Goal: Information Seeking & Learning: Learn about a topic

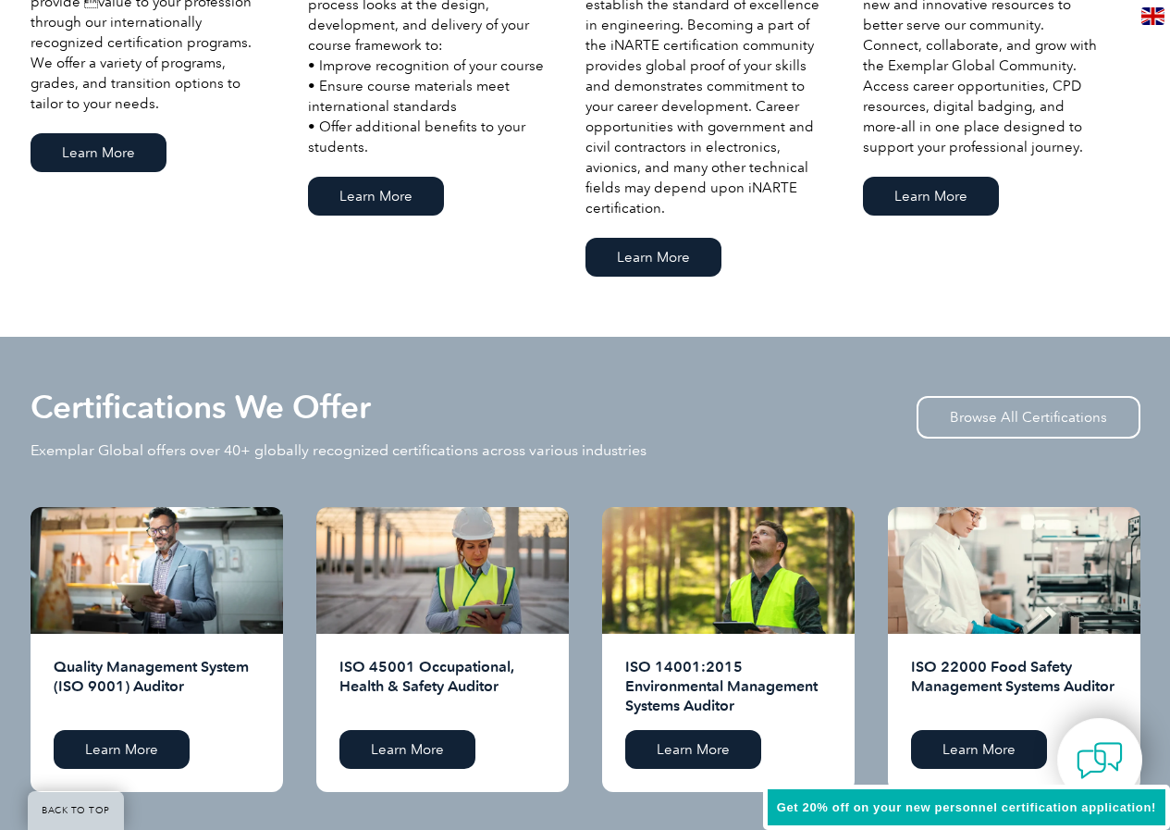
scroll to position [1758, 0]
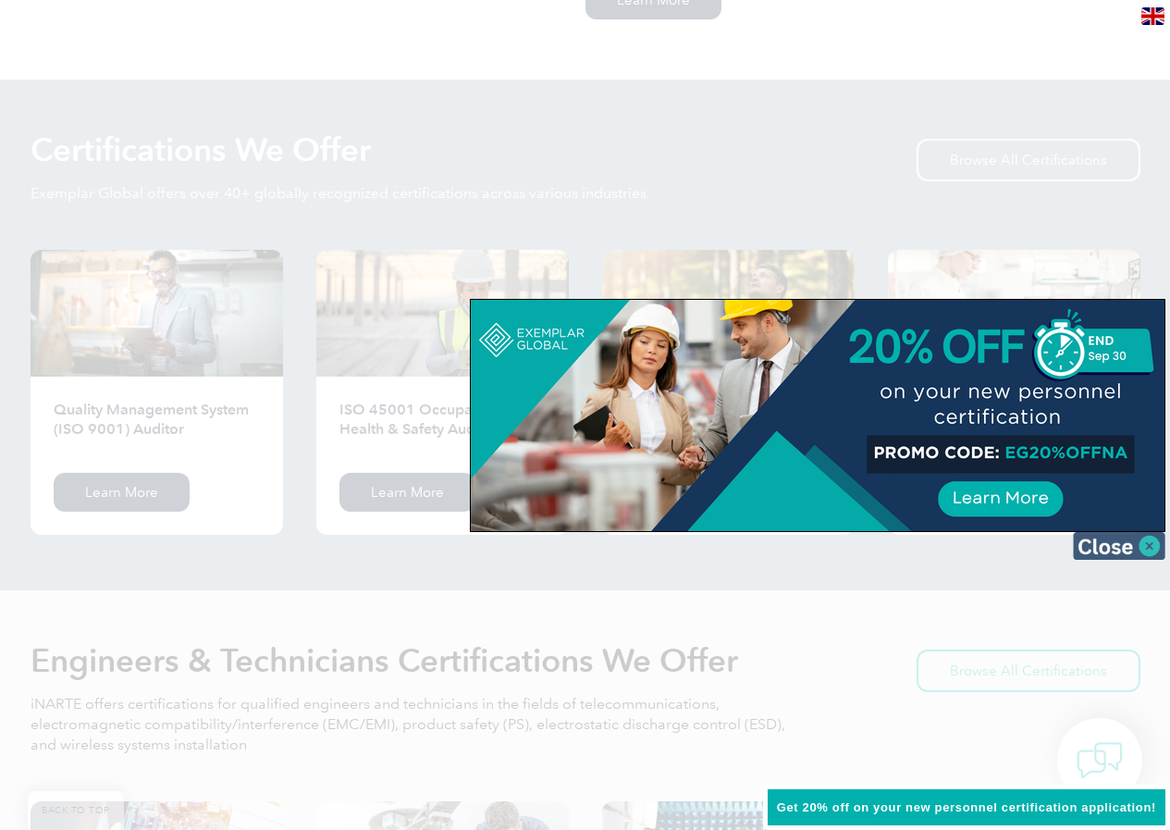
click at [1151, 547] on img at bounding box center [1119, 546] width 93 height 28
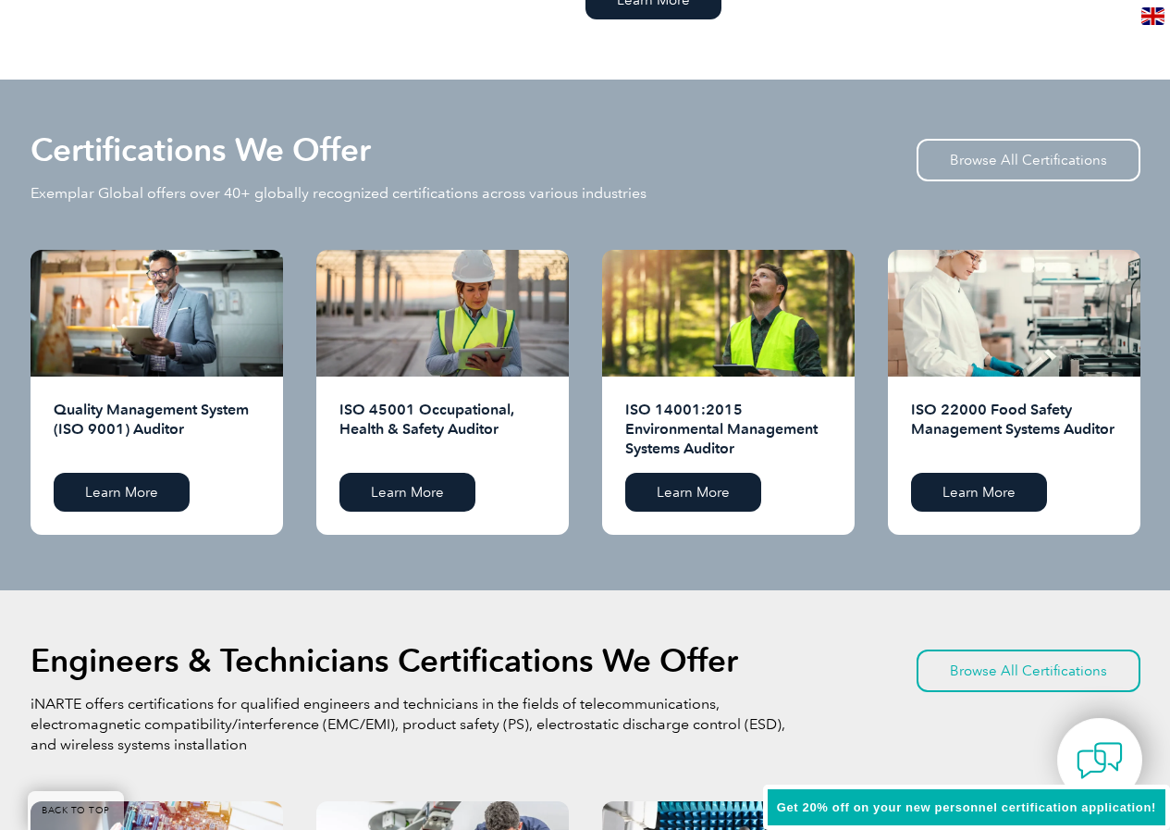
click at [917, 91] on div "Certifications We Offer Exemplar Global offers over 40+ globally recognized cer…" at bounding box center [586, 98] width 1110 height 37
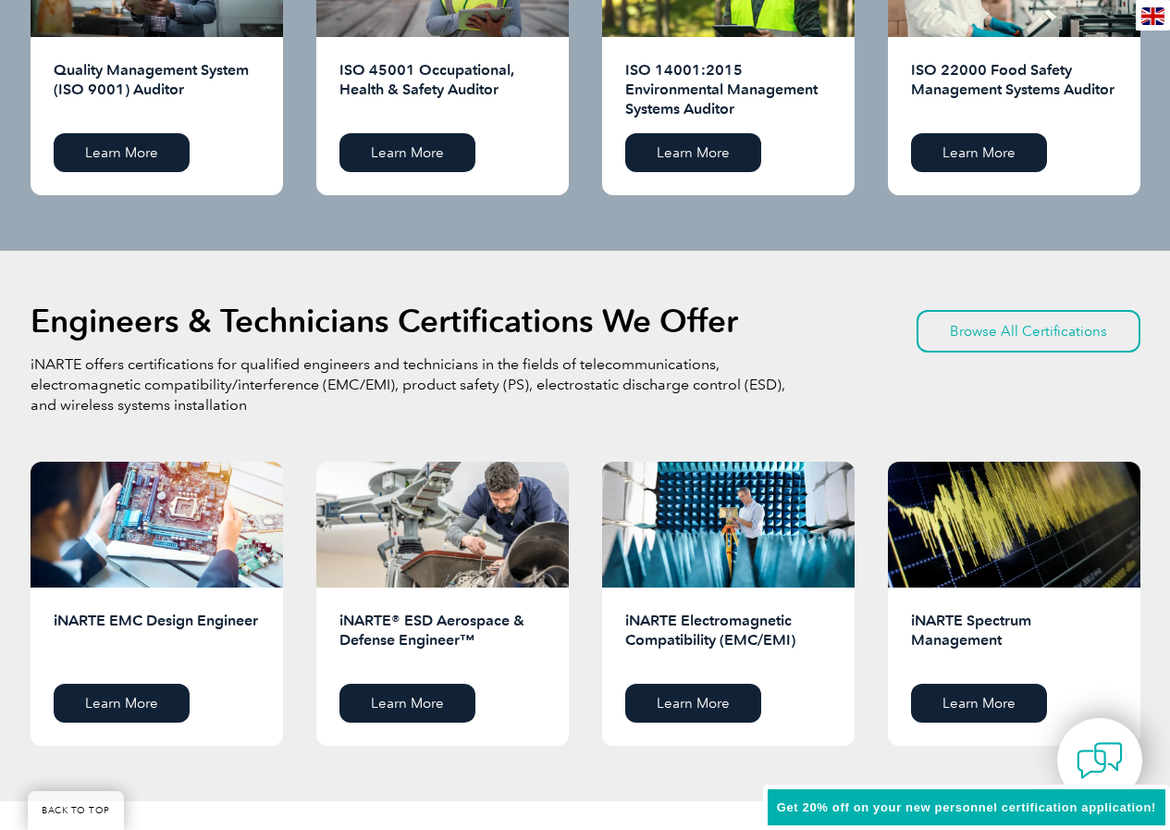
scroll to position [2128, 0]
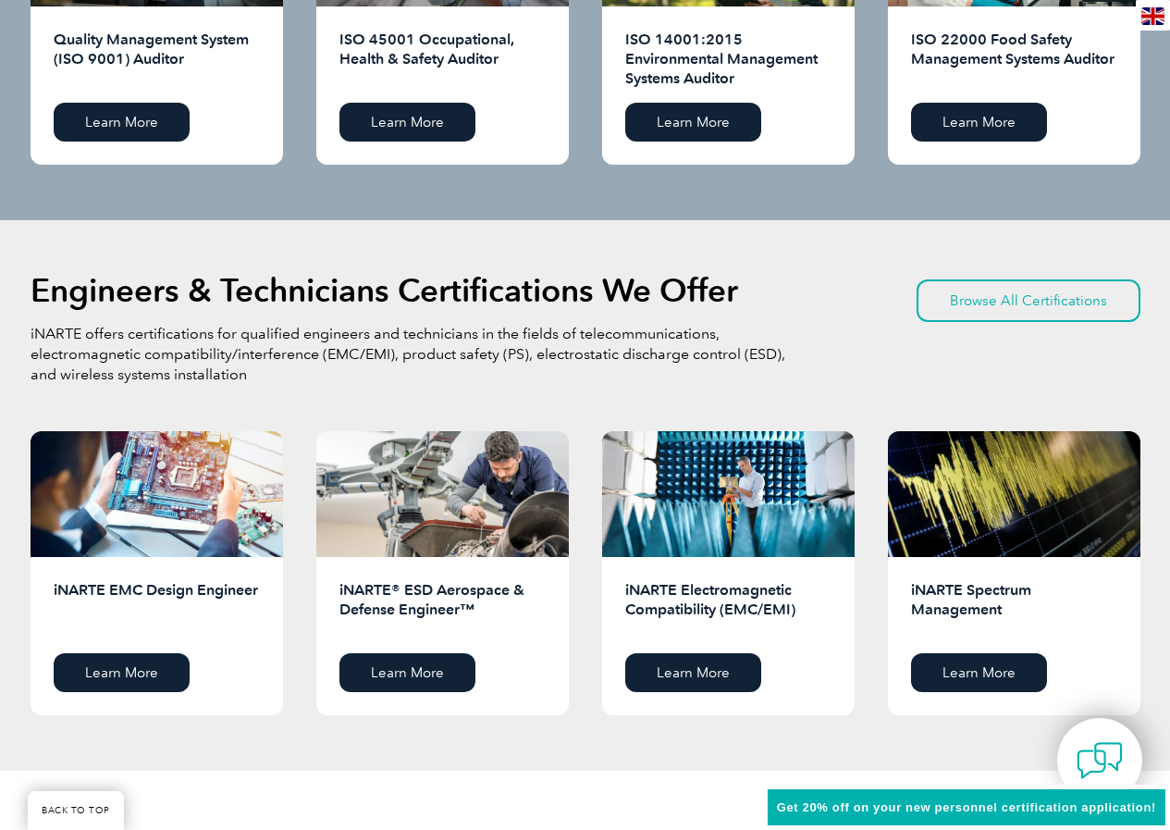
click at [871, 235] on div "Engineers & Technicians Certifications We Offer iNARTE offers certifications fo…" at bounding box center [586, 238] width 1110 height 37
click at [873, 291] on div "Engineers & Technicians Certifications We Offer iNARTE offers certifications fo…" at bounding box center [586, 353] width 1110 height 155
click at [996, 300] on link "Browse All Certifications" at bounding box center [1029, 300] width 224 height 43
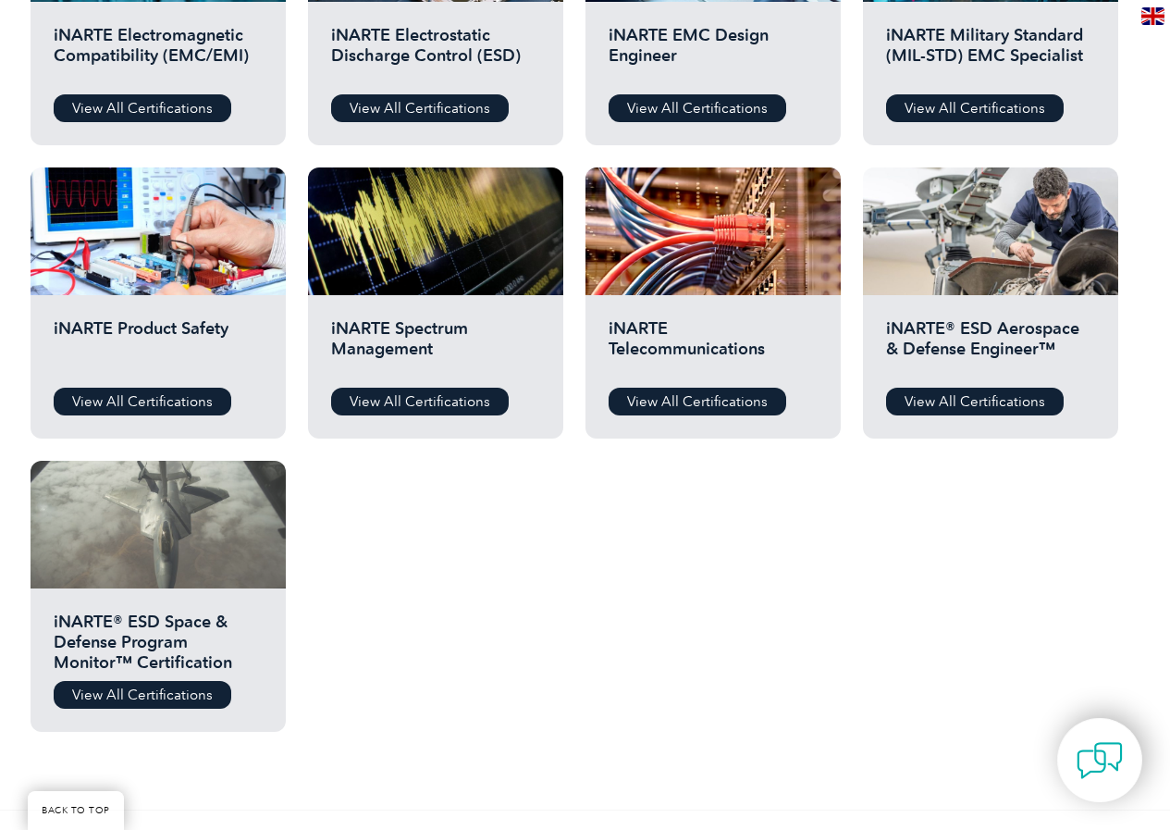
scroll to position [925, 0]
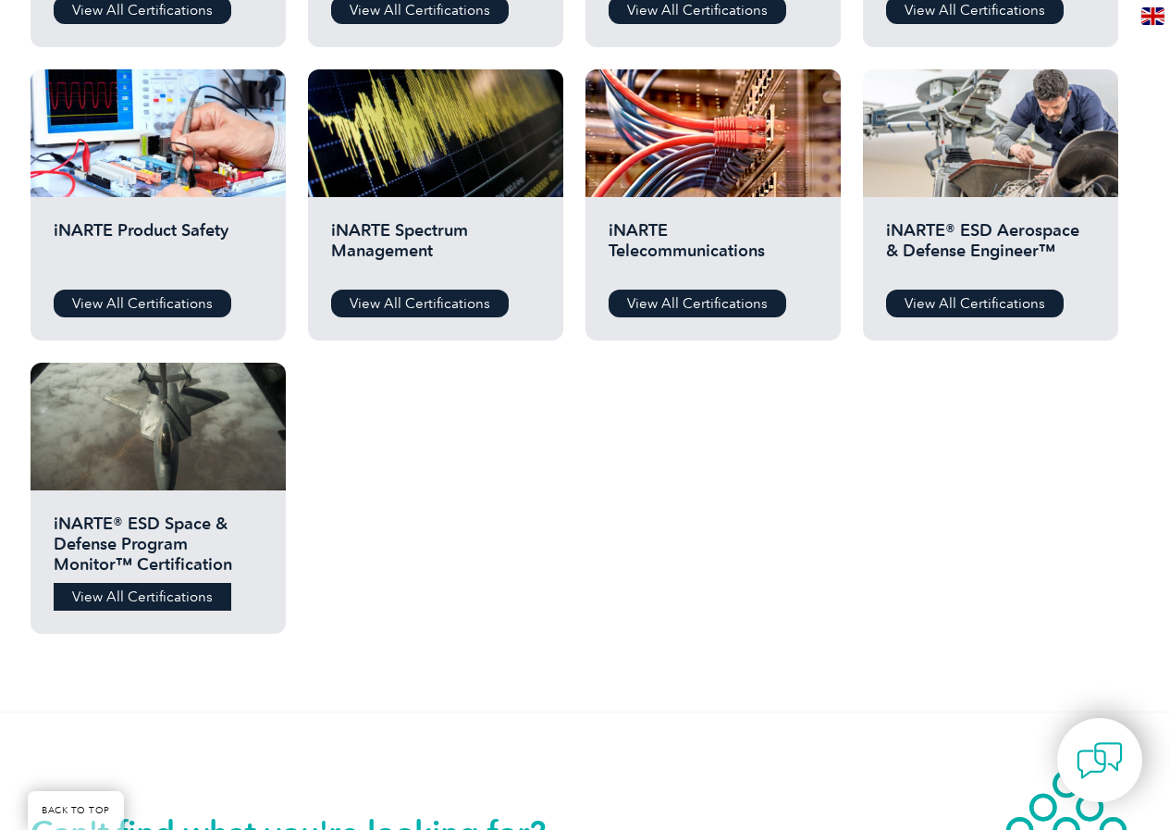
click at [154, 601] on link "View All Certifications" at bounding box center [143, 597] width 178 height 28
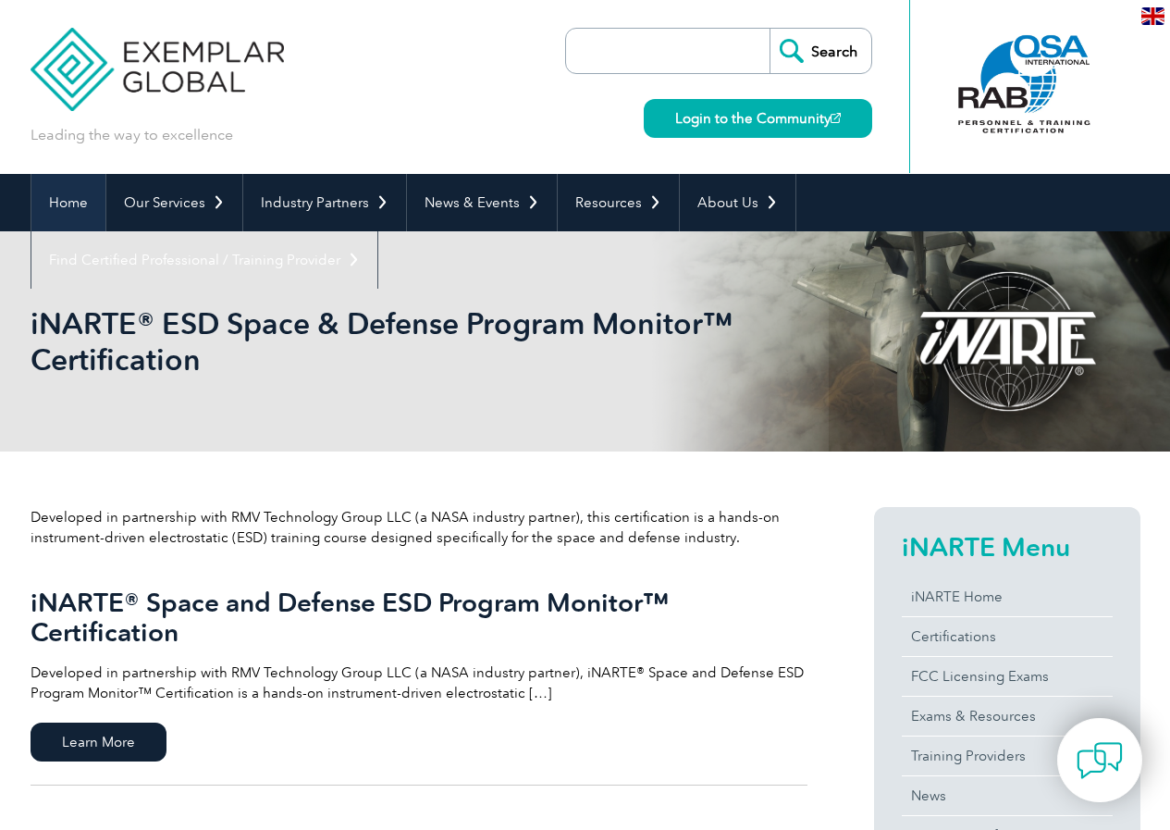
click at [67, 202] on link "Home" at bounding box center [68, 202] width 74 height 57
